Goal: Find contact information: Find contact information

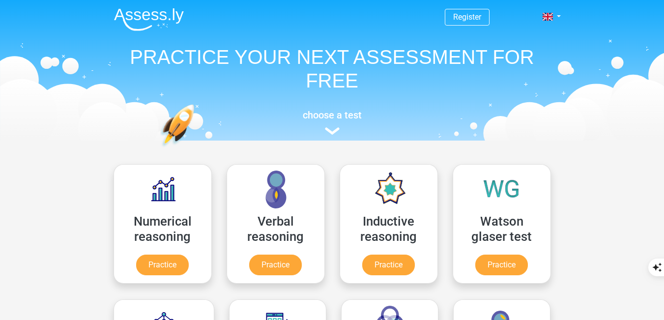
scroll to position [931, 0]
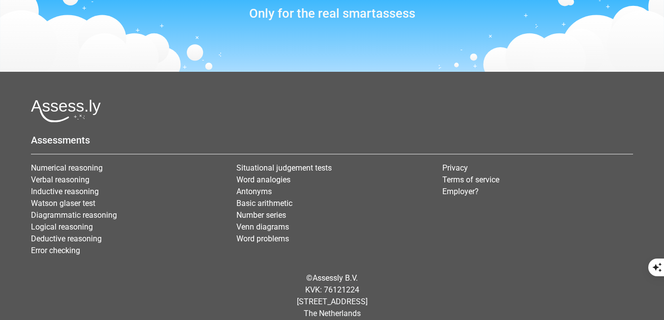
click at [451, 162] on li "Privacy" at bounding box center [537, 168] width 191 height 12
click at [456, 163] on link "Privacy" at bounding box center [455, 167] width 26 height 9
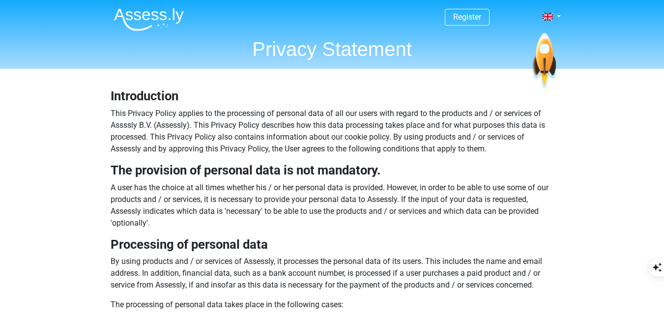
scroll to position [537, 0]
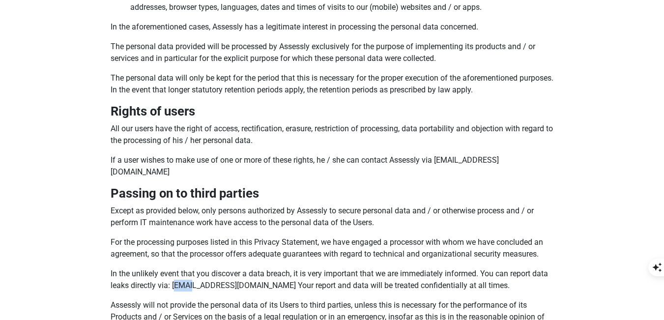
drag, startPoint x: 173, startPoint y: 272, endPoint x: 192, endPoint y: 272, distance: 18.7
click at [192, 272] on p "In the unlikely event that you discover a data breach, it is very important tha…" at bounding box center [332, 280] width 443 height 24
drag, startPoint x: 169, startPoint y: 269, endPoint x: 233, endPoint y: 269, distance: 63.9
click at [233, 269] on p "In the unlikely event that you discover a data breach, it is very important tha…" at bounding box center [332, 280] width 443 height 24
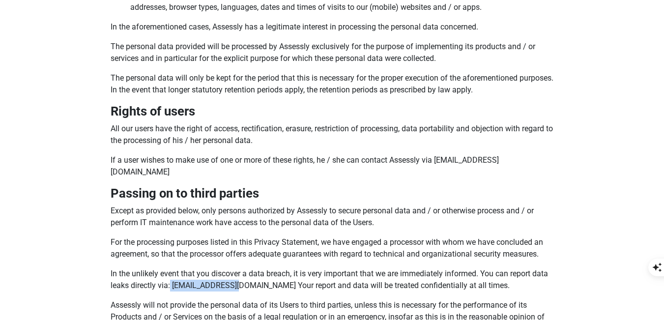
copy p "jelmer@assess.ly"
